Goal: Transaction & Acquisition: Purchase product/service

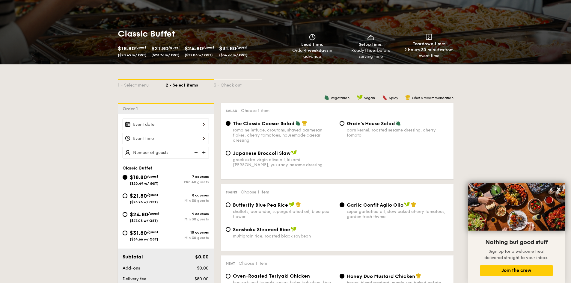
scroll to position [60, 0]
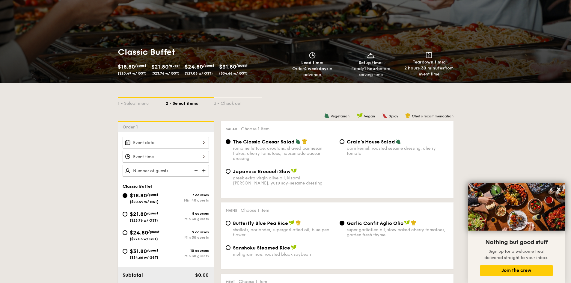
select select
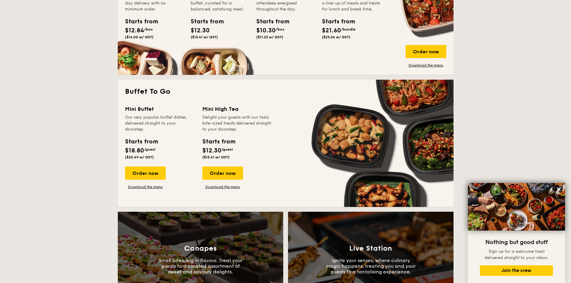
scroll to position [342, 0]
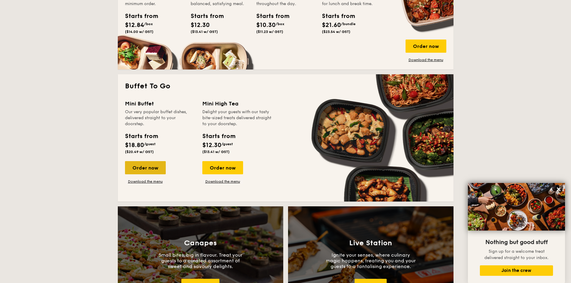
click at [159, 165] on div "Order now" at bounding box center [145, 167] width 41 height 13
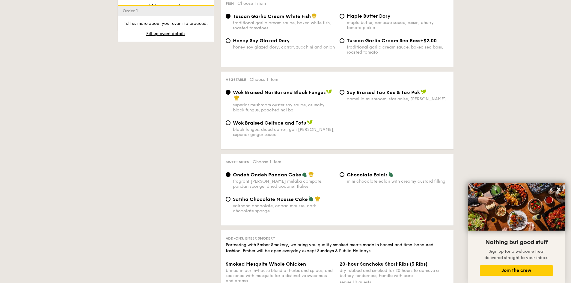
scroll to position [510, 0]
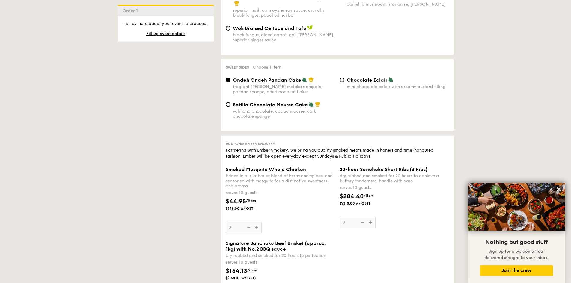
click at [259, 113] on div "valrhona chocolate, cacao mousse, dark chocolate sponge" at bounding box center [284, 114] width 102 height 10
click at [231, 107] on input "Satilia Chocolate Mousse Cake valrhona chocolate, cacao mousse, dark chocolate …" at bounding box center [228, 104] width 5 height 5
radio input "true"
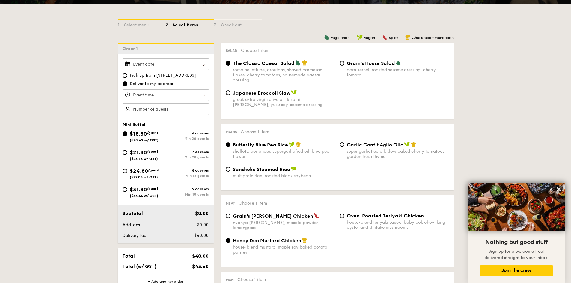
scroll to position [150, 0]
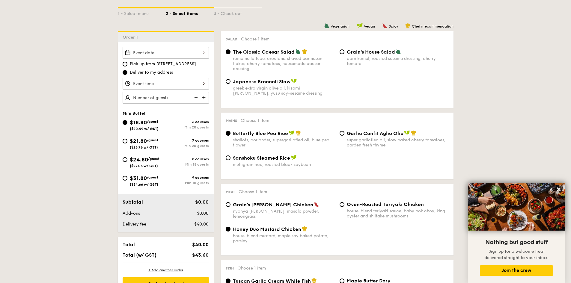
click at [396, 134] on span "Garlic Confit Aglio Olio" at bounding box center [375, 134] width 57 height 6
click at [345, 134] on input "Garlic Confit Aglio Olio super garlicfied oil, slow baked cherry tomatoes, gard…" at bounding box center [342, 133] width 5 height 5
radio input "true"
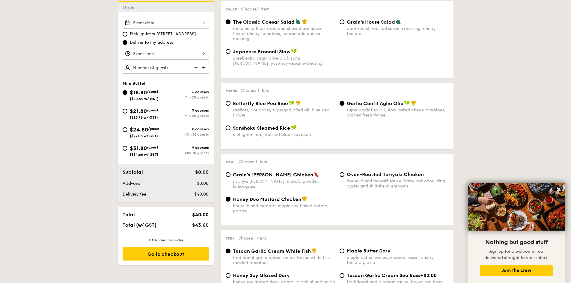
scroll to position [60, 0]
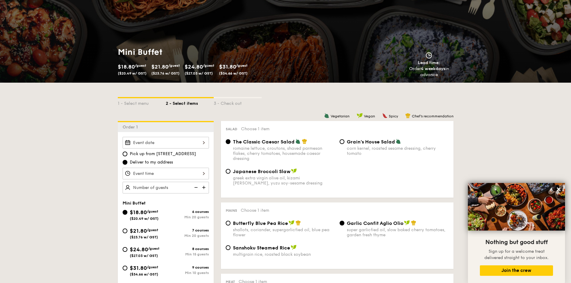
drag, startPoint x: 421, startPoint y: 70, endPoint x: 439, endPoint y: 79, distance: 20.5
click at [439, 79] on div "Mini Buffet $18.80 /guest ($20.49 w/ GST) $21.80 /guest ($23.76 w/ GST) $24.80 …" at bounding box center [285, 62] width 345 height 41
click at [439, 80] on div "Mini Buffet $18.80 /guest ($20.49 w/ GST) $21.80 /guest ($23.76 w/ GST) $24.80 …" at bounding box center [285, 62] width 345 height 41
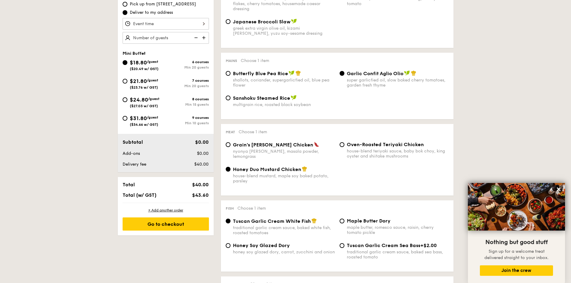
scroll to position [180, 0]
